Goal: Navigation & Orientation: Find specific page/section

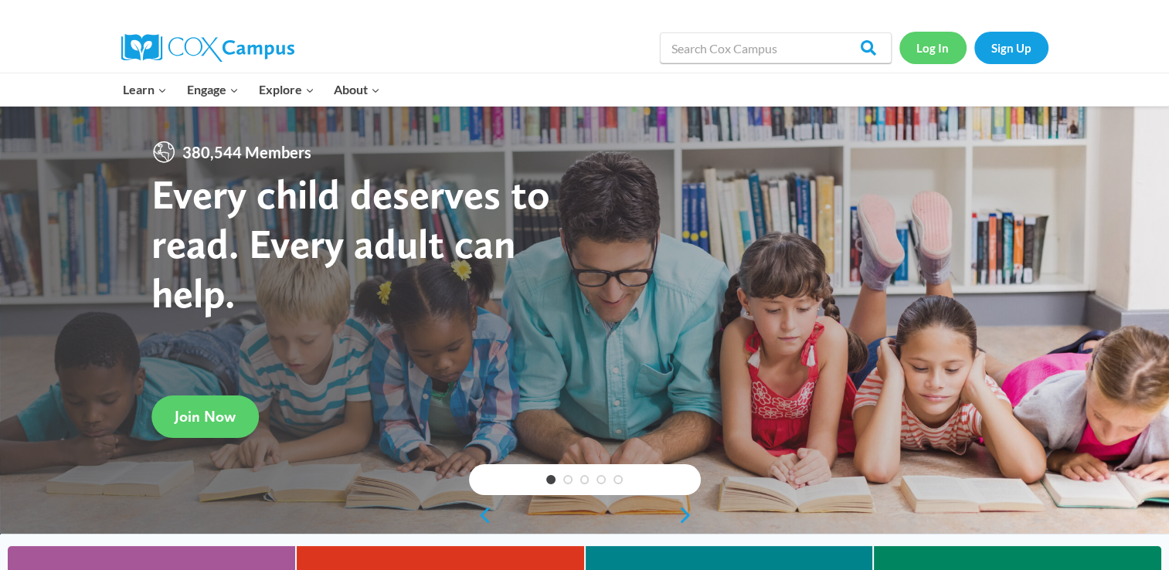
click at [933, 47] on link "Log In" at bounding box center [933, 48] width 67 height 32
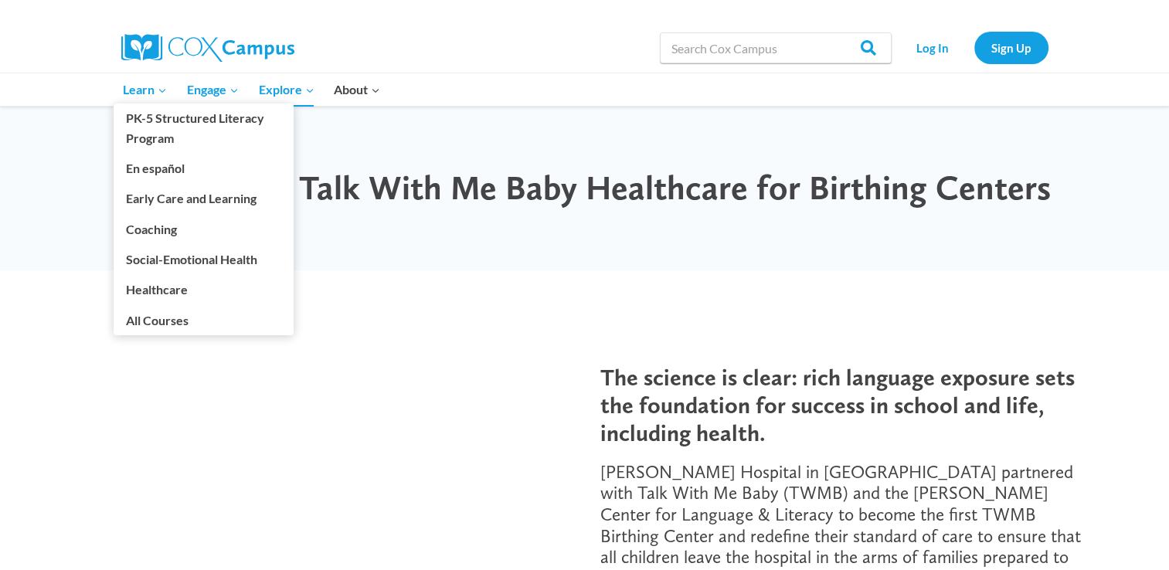
click at [142, 92] on span "Learn Expand" at bounding box center [145, 90] width 44 height 20
click at [217, 261] on link "Social-Emotional Health" at bounding box center [204, 259] width 180 height 29
